Goal: Navigation & Orientation: Find specific page/section

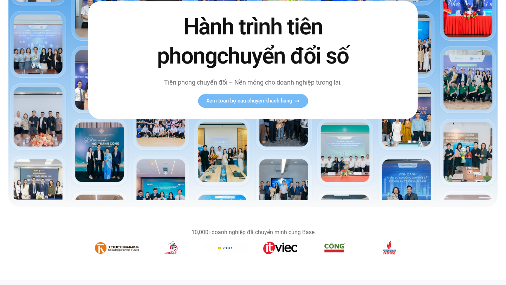
scroll to position [95, 0]
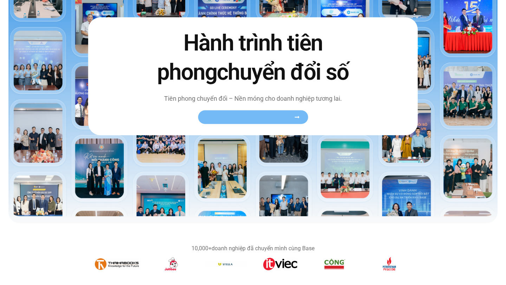
click at [281, 118] on span "Xem toàn bộ câu chuyện khách hàng" at bounding box center [249, 117] width 86 height 5
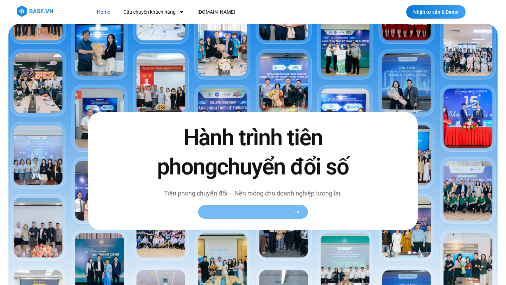
click at [292, 214] on span "Xem toàn bộ câu chuyện khách hàng" at bounding box center [249, 212] width 86 height 5
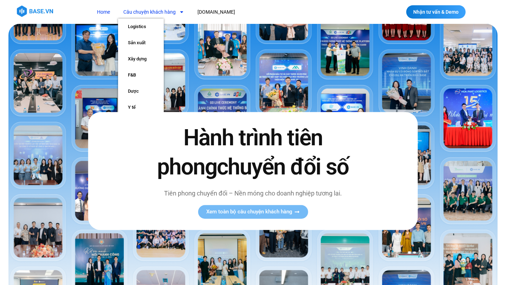
click at [159, 10] on link "Câu chuyện khách hàng" at bounding box center [153, 12] width 71 height 13
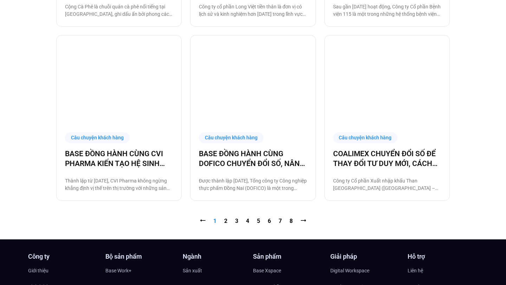
scroll to position [739, 0]
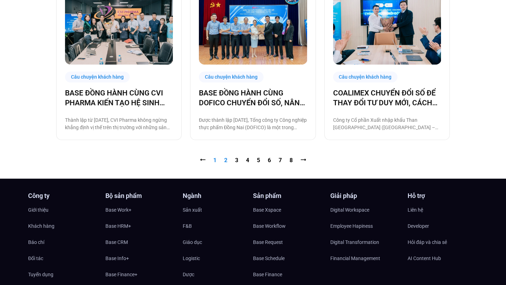
click at [226, 160] on link "Trang 2" at bounding box center [225, 160] width 3 height 7
